Goal: Find specific page/section: Find specific page/section

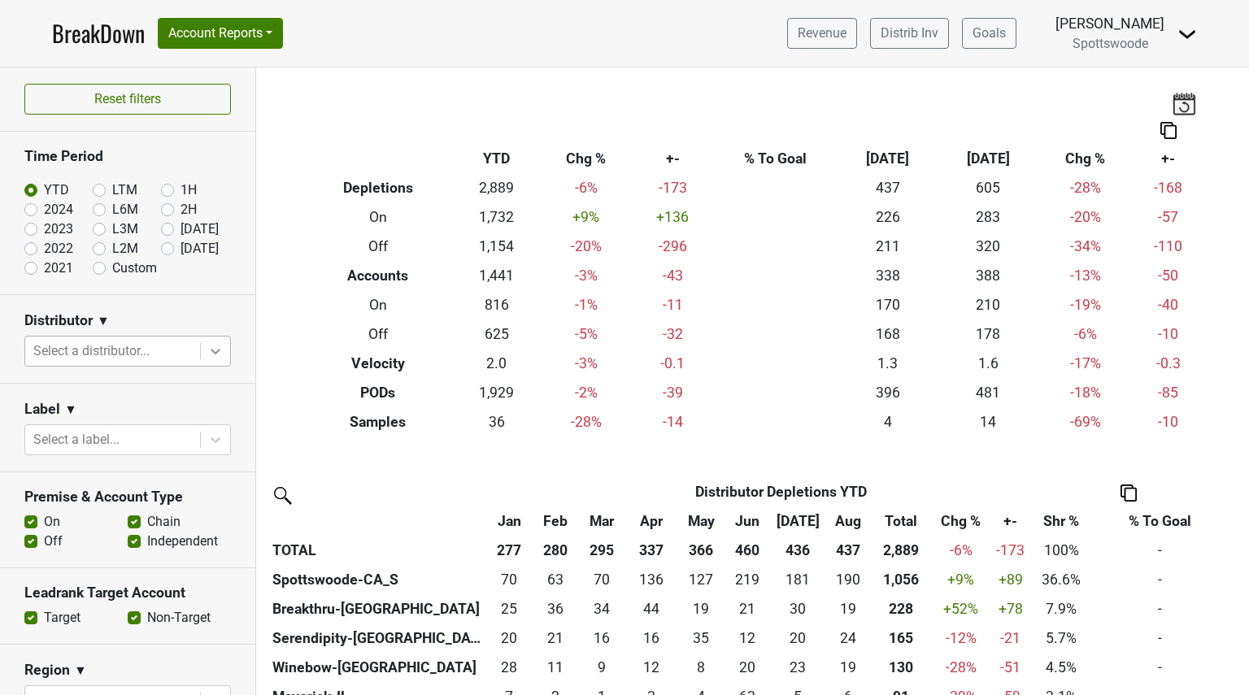
click at [207, 347] on icon at bounding box center [215, 351] width 16 height 16
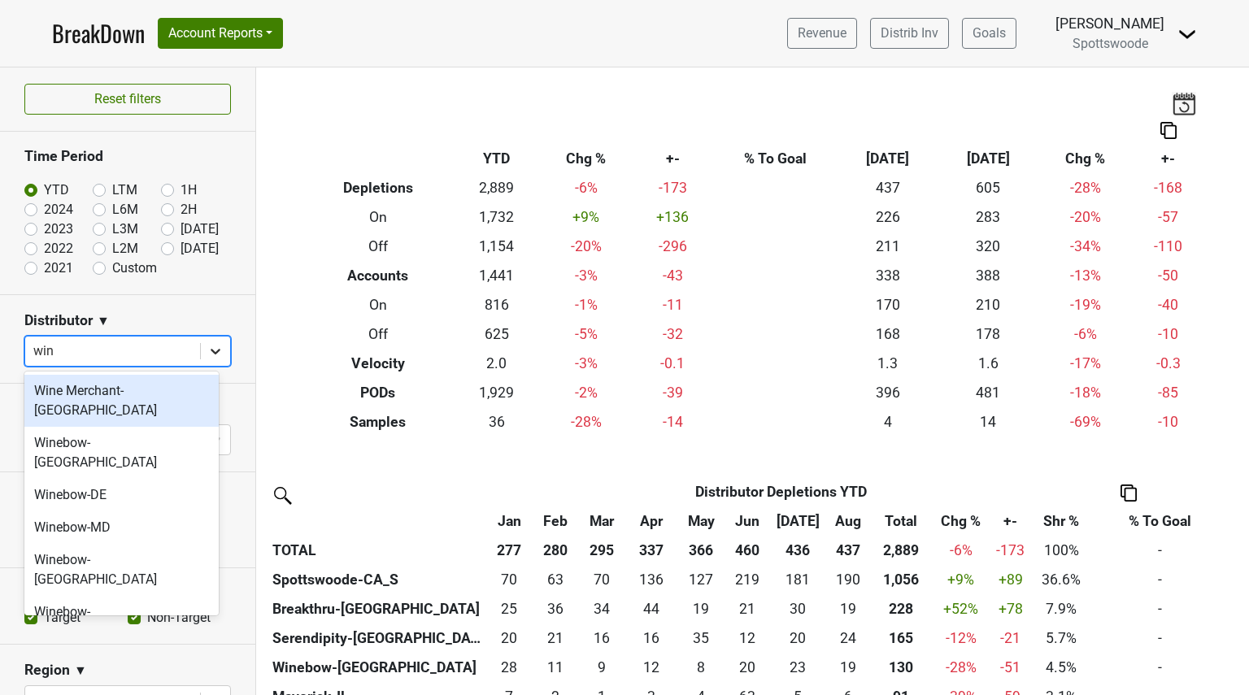
type input "wine"
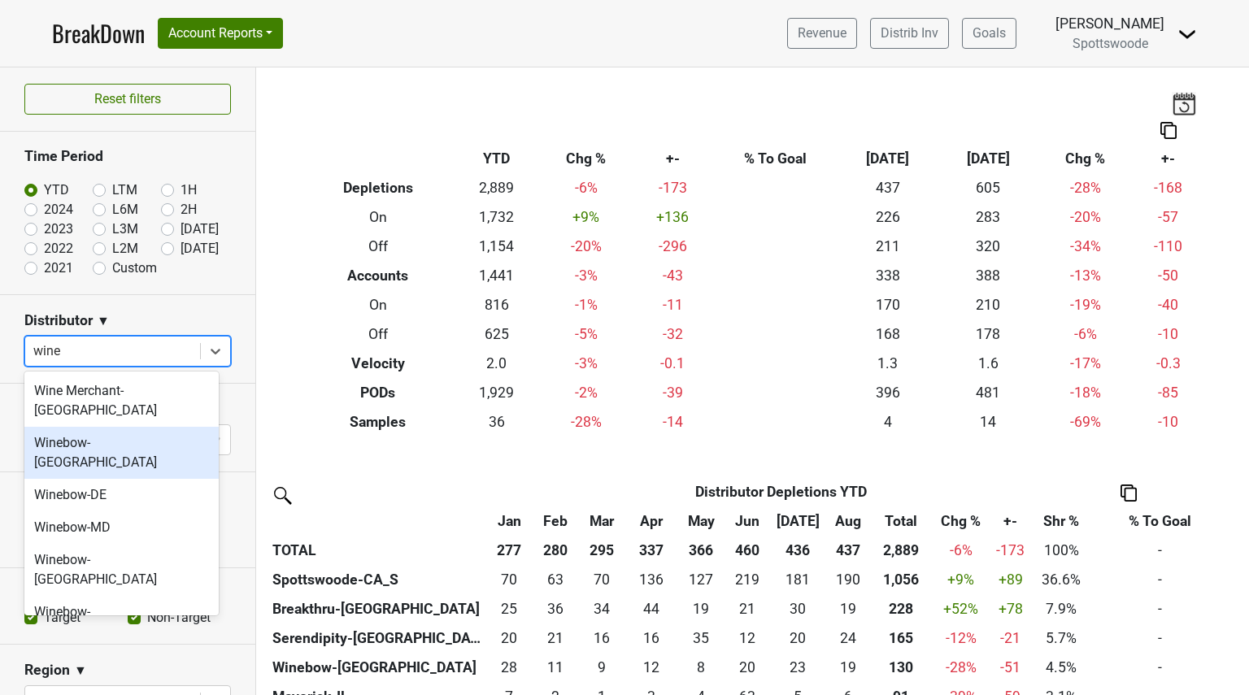
click at [65, 427] on div "Winebow-[GEOGRAPHIC_DATA]" at bounding box center [121, 453] width 194 height 52
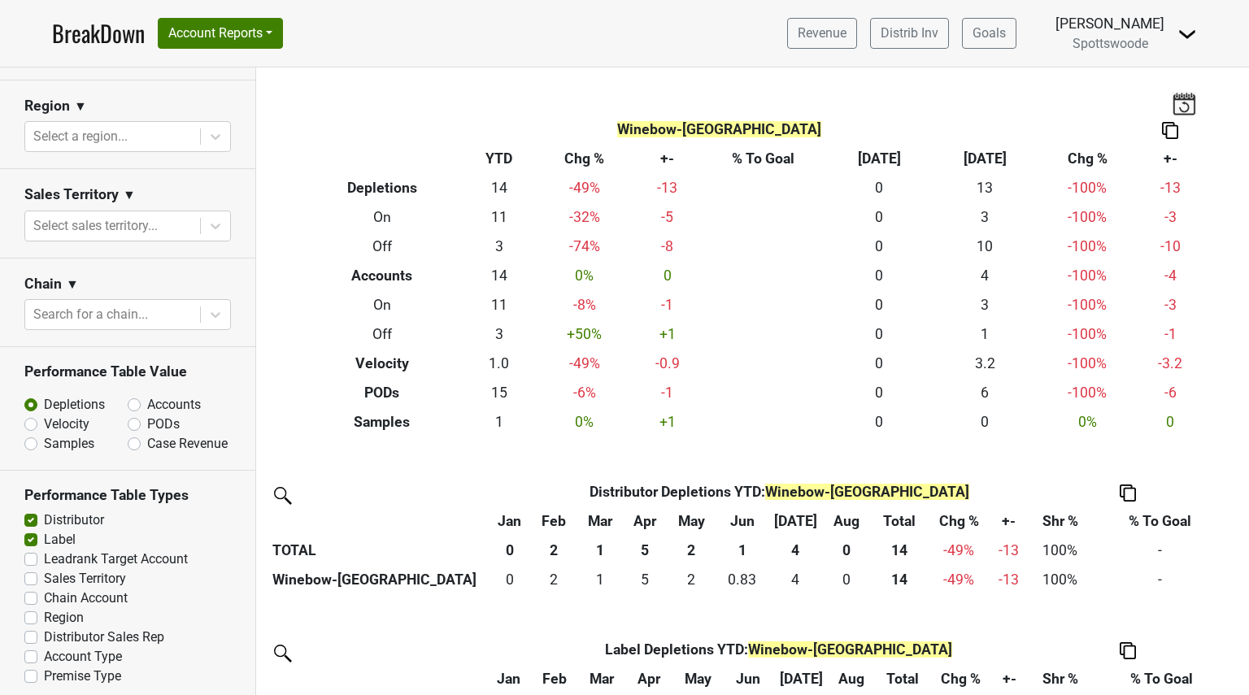
scroll to position [473, 0]
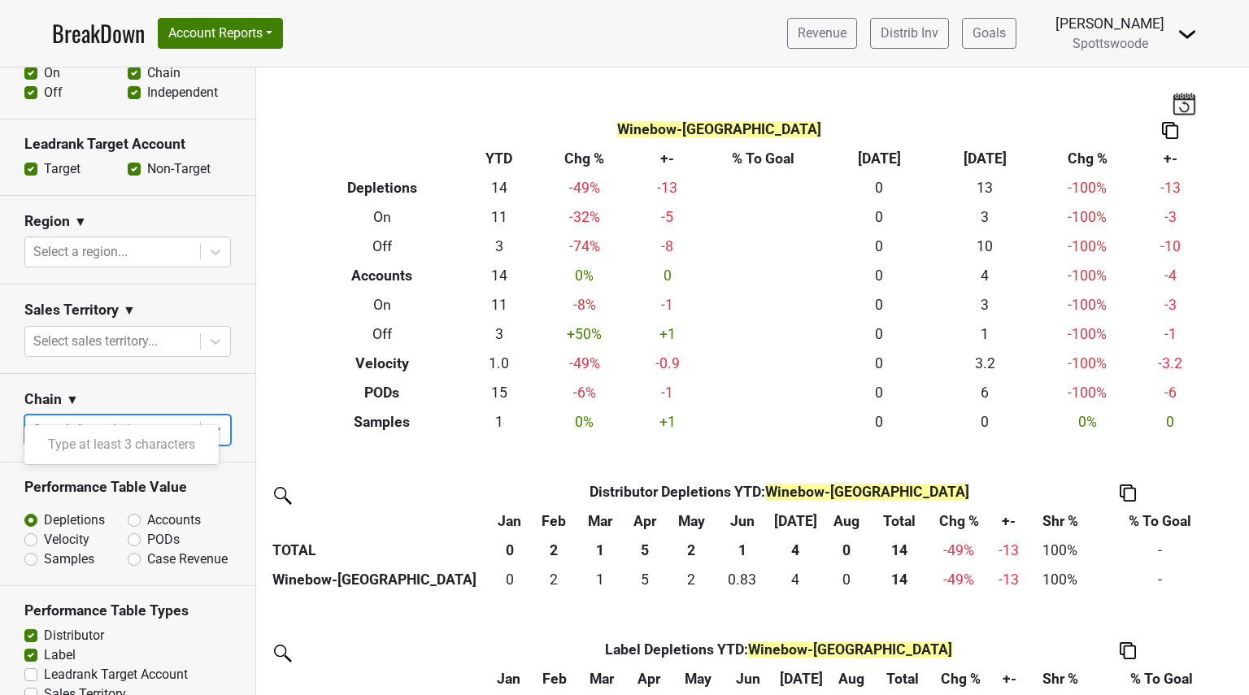
click at [152, 419] on div at bounding box center [112, 430] width 159 height 23
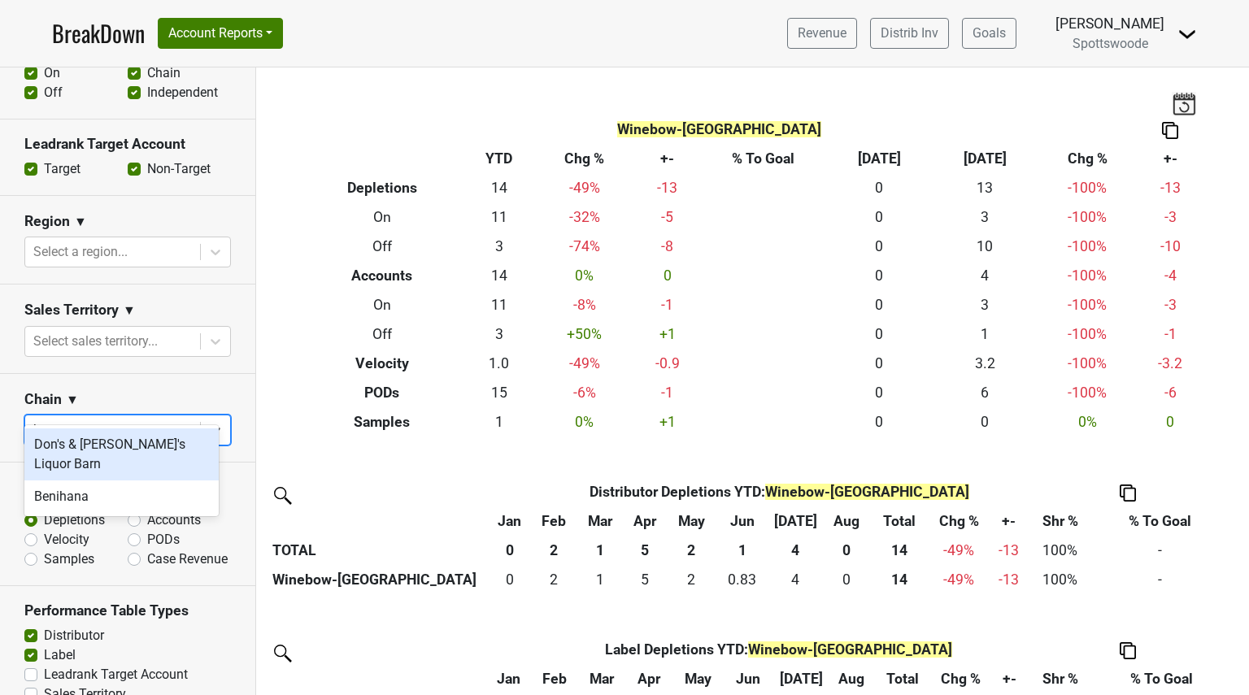
type input "b"
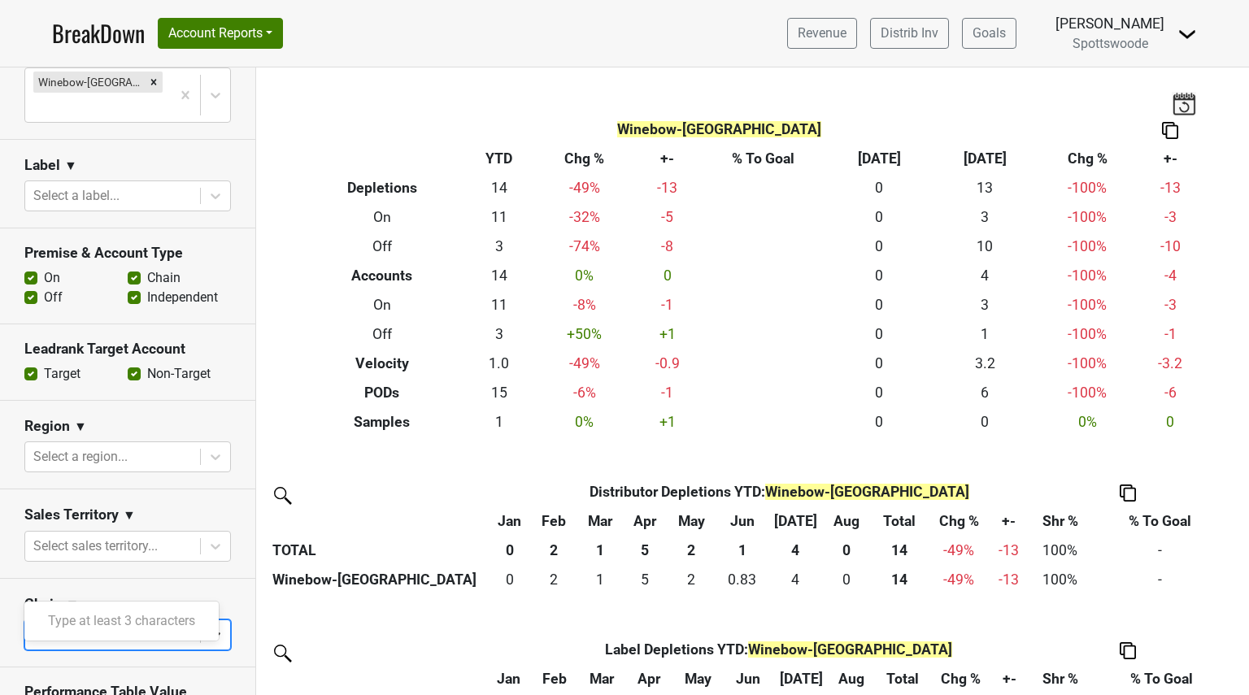
scroll to position [267, 0]
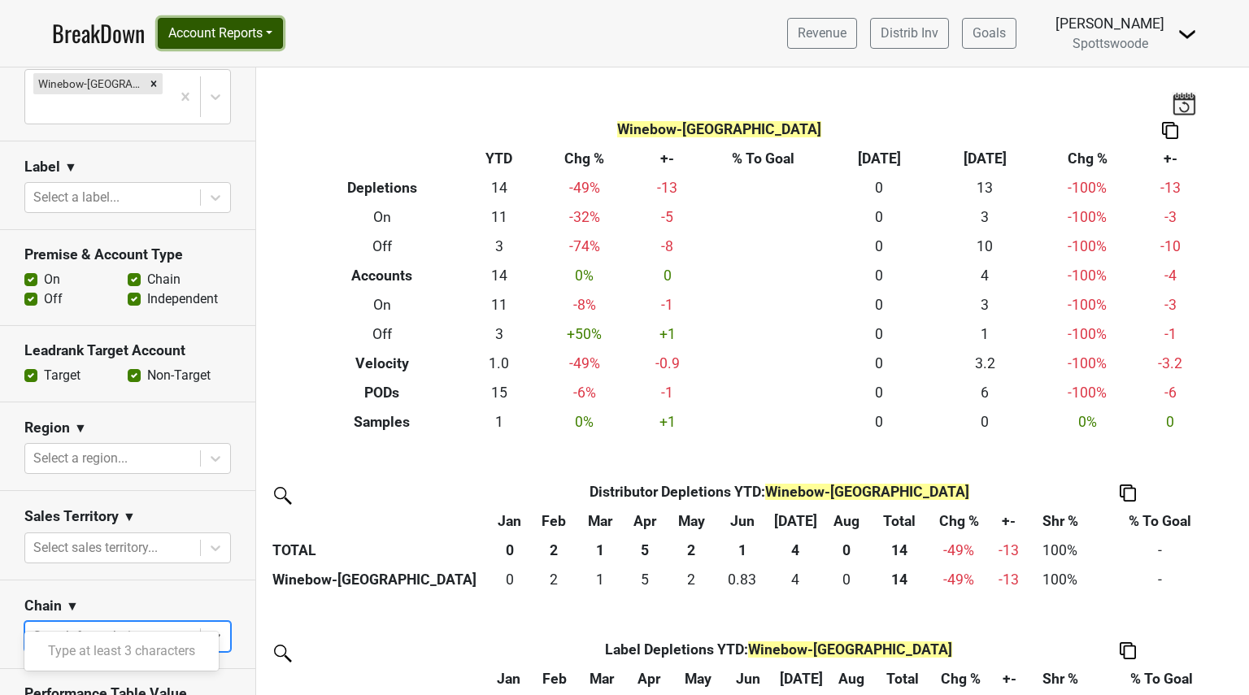
click at [272, 37] on button "Account Reports" at bounding box center [220, 33] width 125 height 31
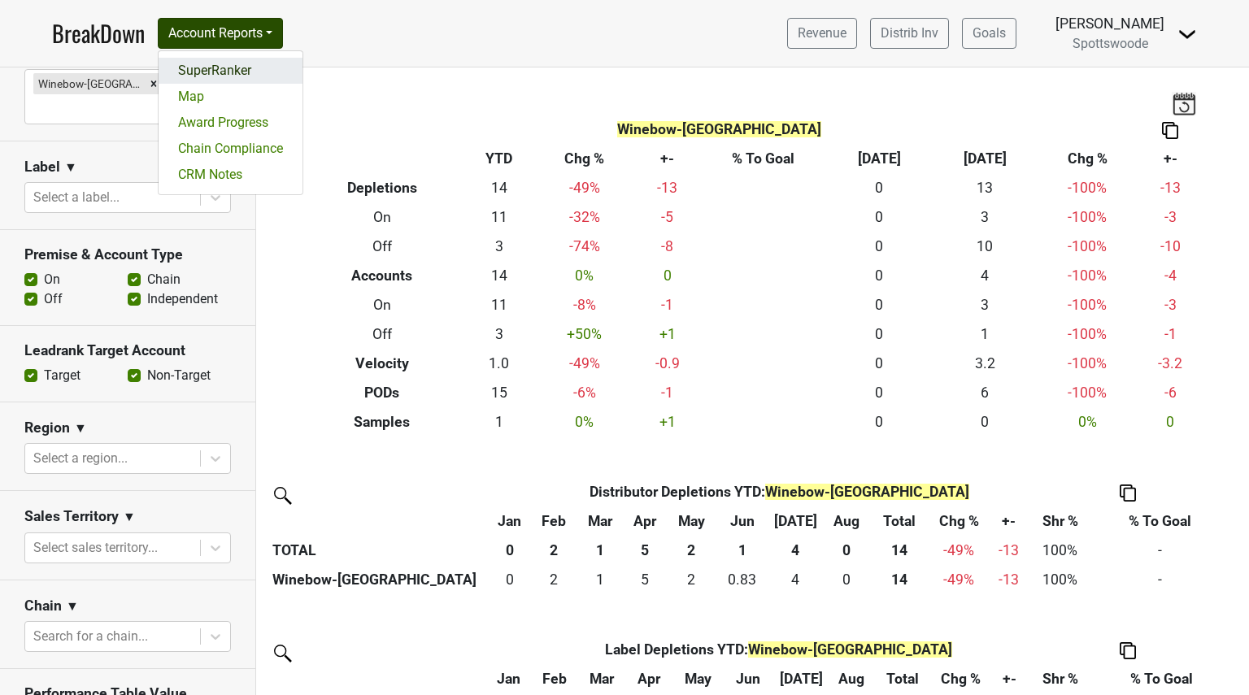
click at [228, 71] on link "SuperRanker" at bounding box center [231, 71] width 144 height 26
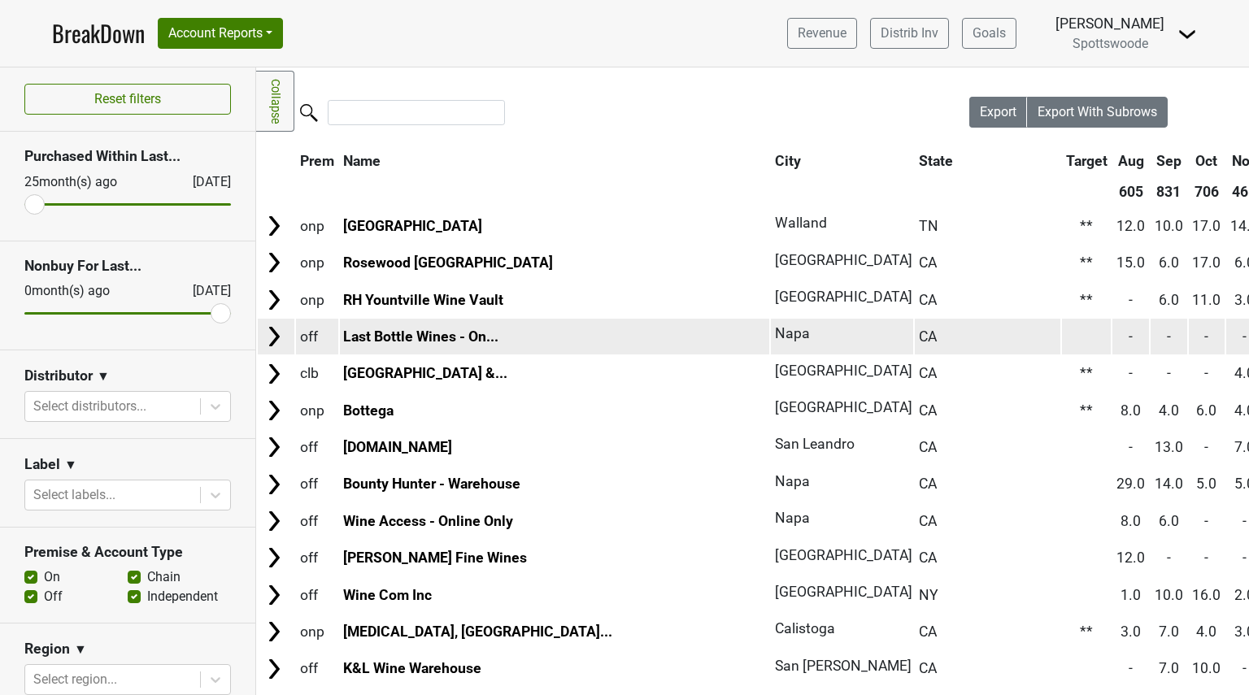
scroll to position [12, 0]
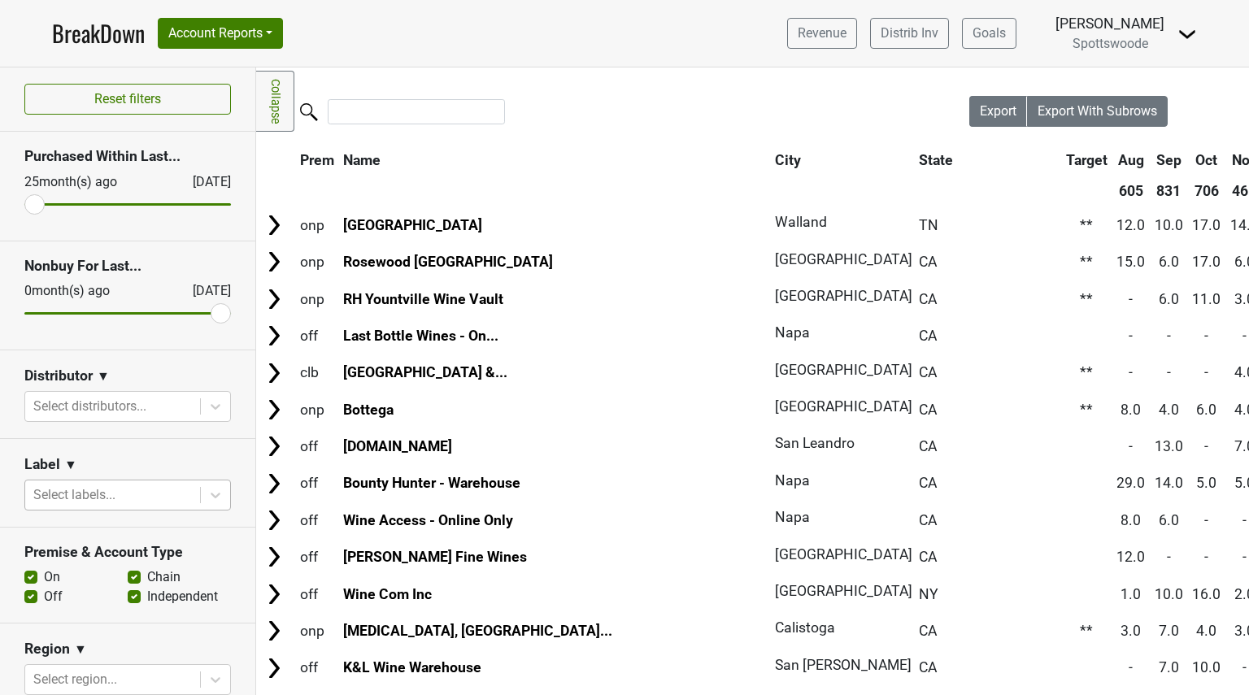
click at [144, 490] on div at bounding box center [112, 495] width 159 height 23
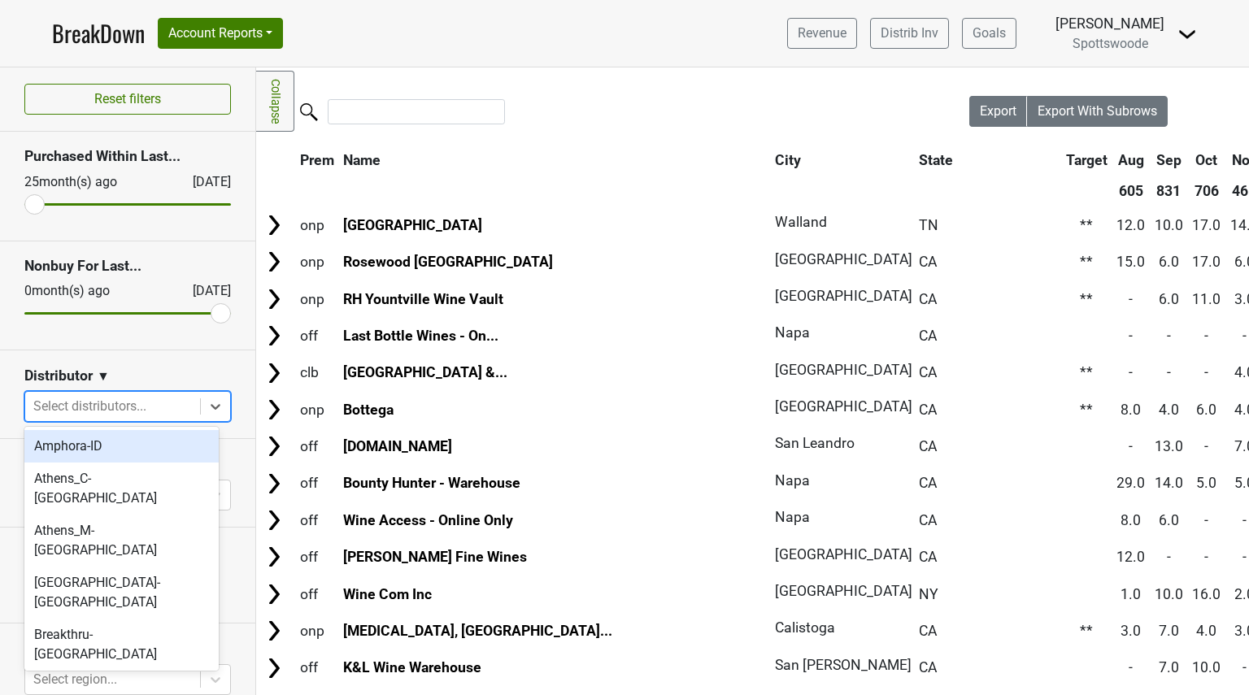
click at [143, 406] on div at bounding box center [112, 406] width 159 height 23
type input "wine"
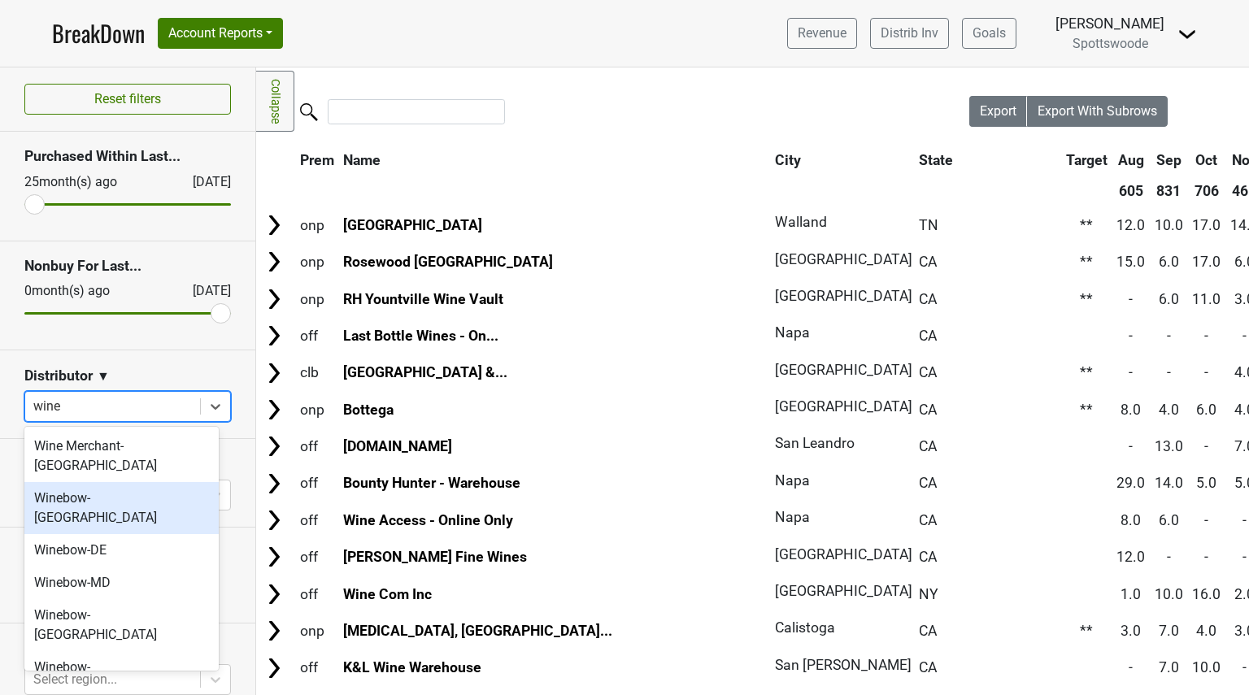
click at [122, 482] on div "Winebow-[GEOGRAPHIC_DATA]" at bounding box center [121, 508] width 194 height 52
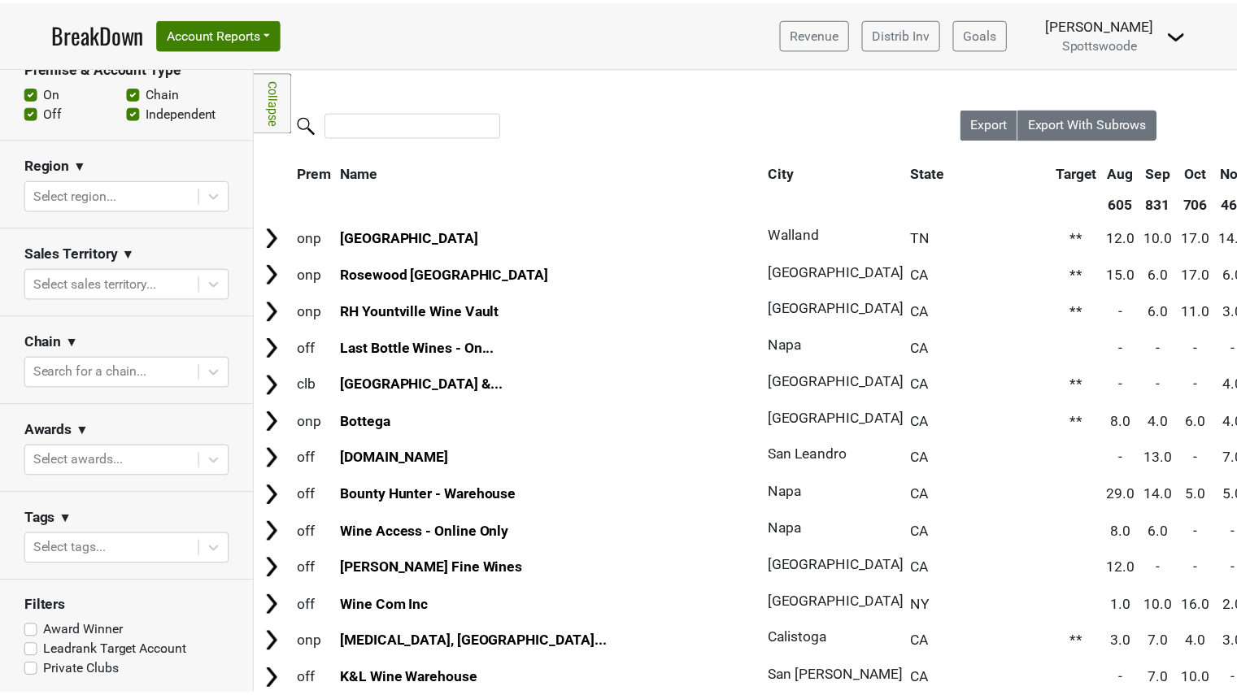
scroll to position [485, 0]
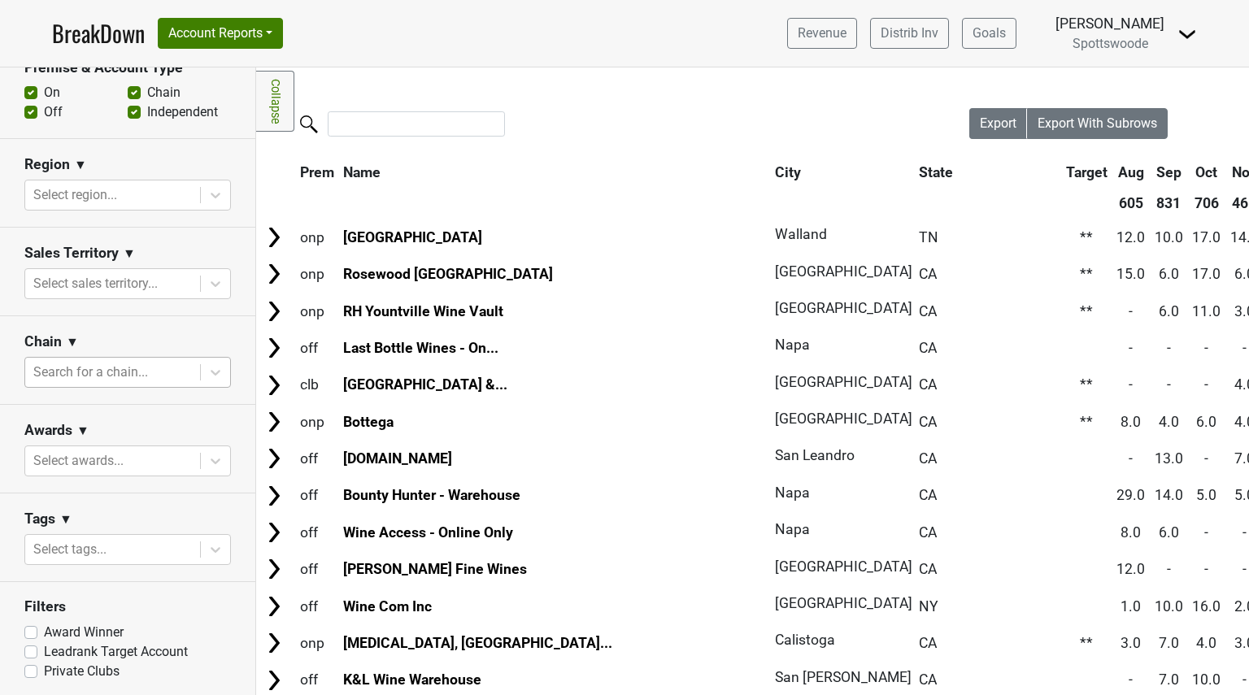
click at [130, 373] on div at bounding box center [112, 372] width 159 height 23
type input "b"
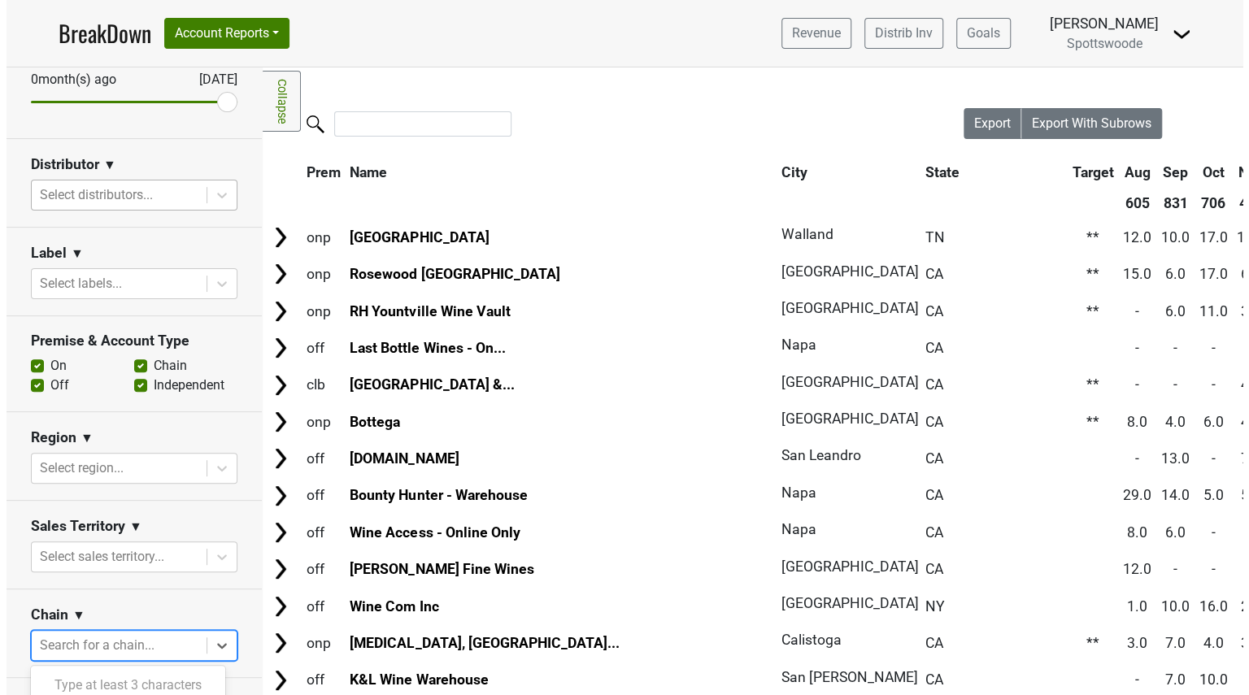
scroll to position [0, 0]
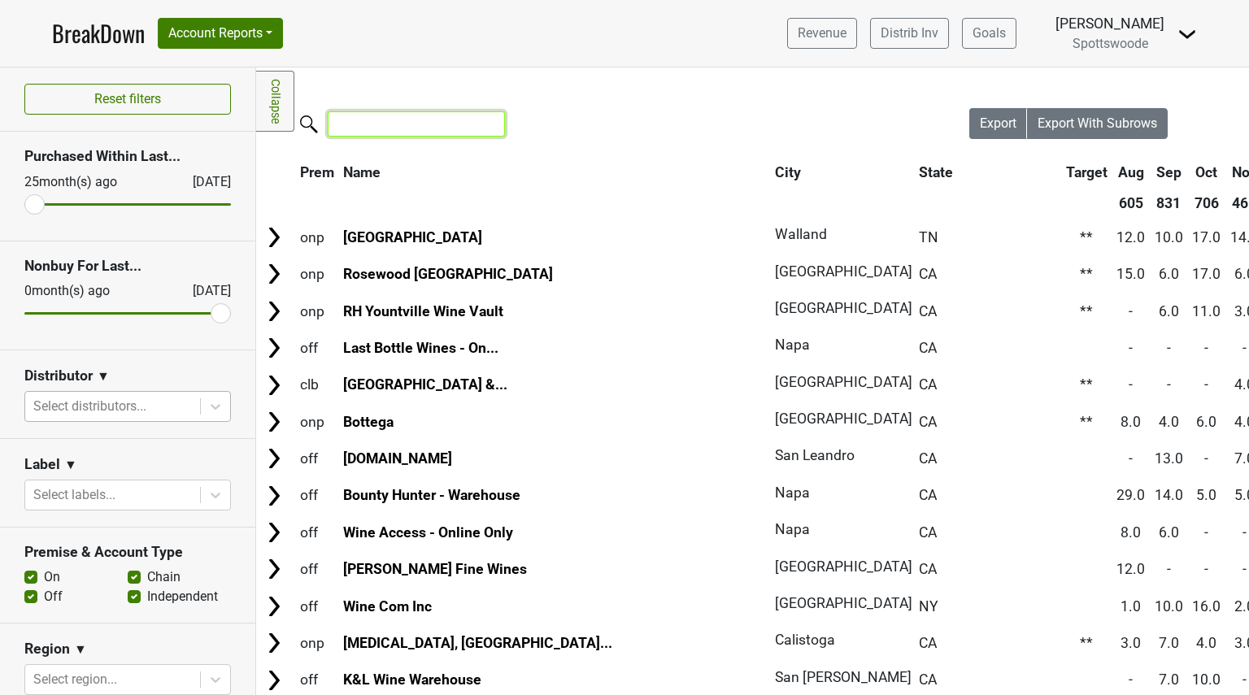
click at [413, 119] on input "search" at bounding box center [416, 123] width 177 height 25
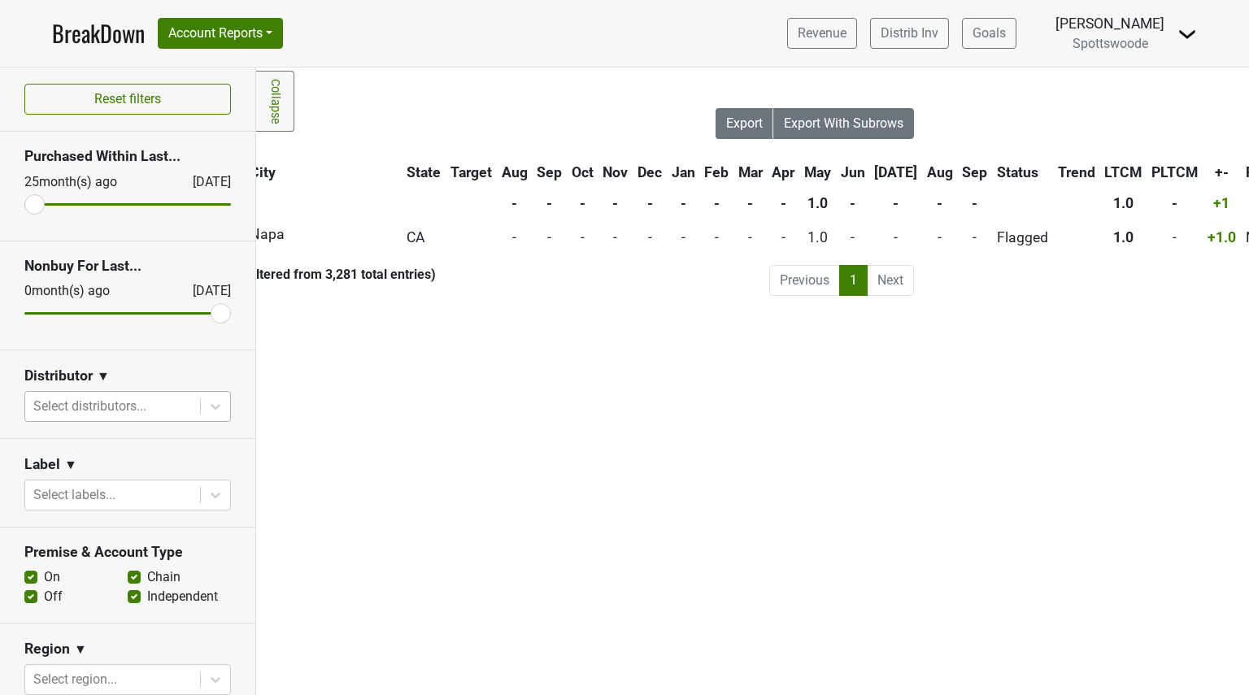
scroll to position [0, 254]
type input "bench"
